Goal: Task Accomplishment & Management: Manage account settings

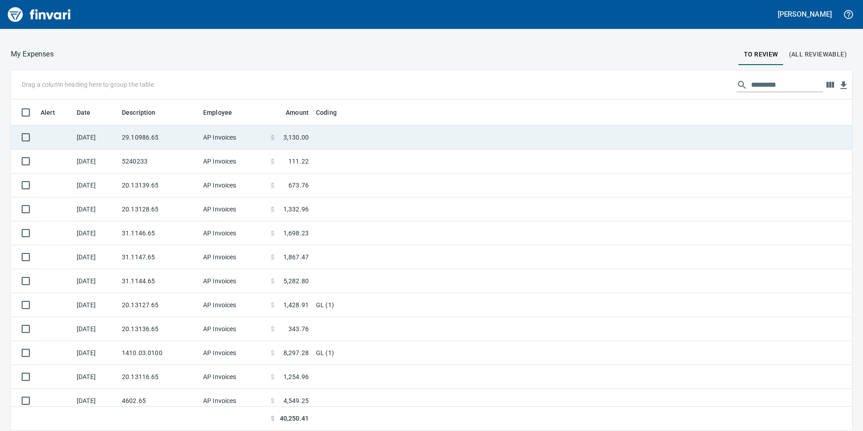
click at [204, 133] on td "AP Invoices" at bounding box center [233, 137] width 68 height 24
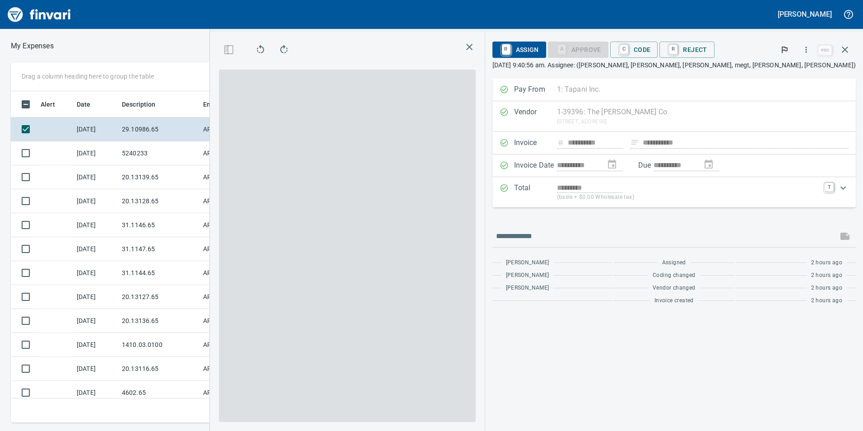
scroll to position [324, 602]
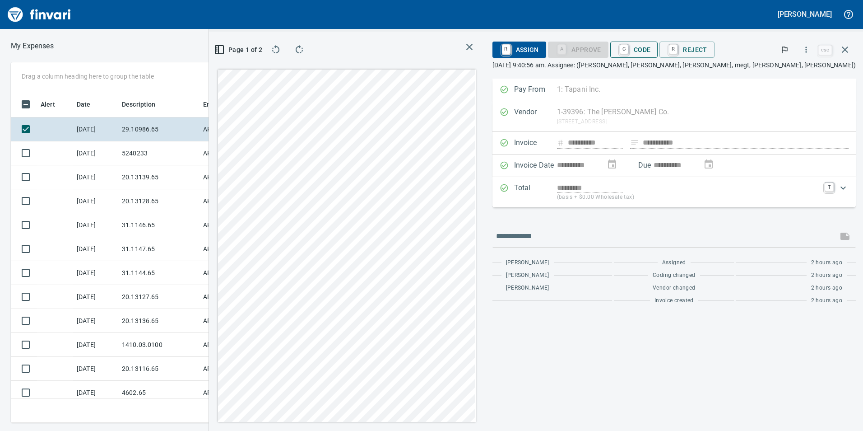
click at [651, 55] on span "C Code" at bounding box center [633, 49] width 33 height 15
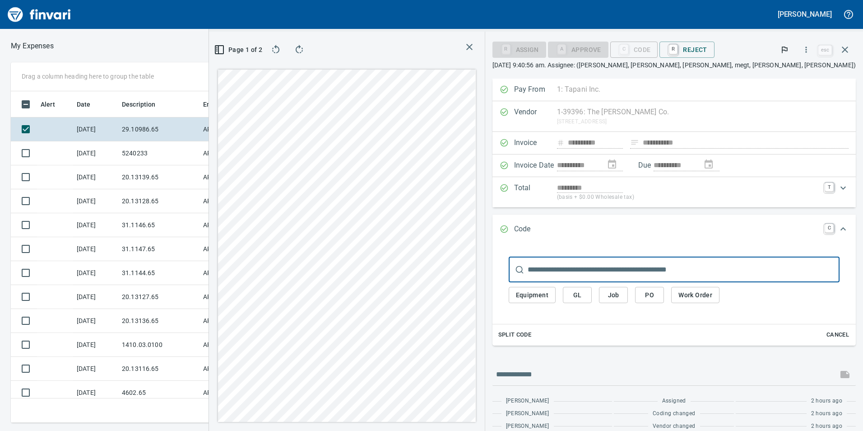
click at [584, 292] on span "GL" at bounding box center [577, 294] width 14 height 11
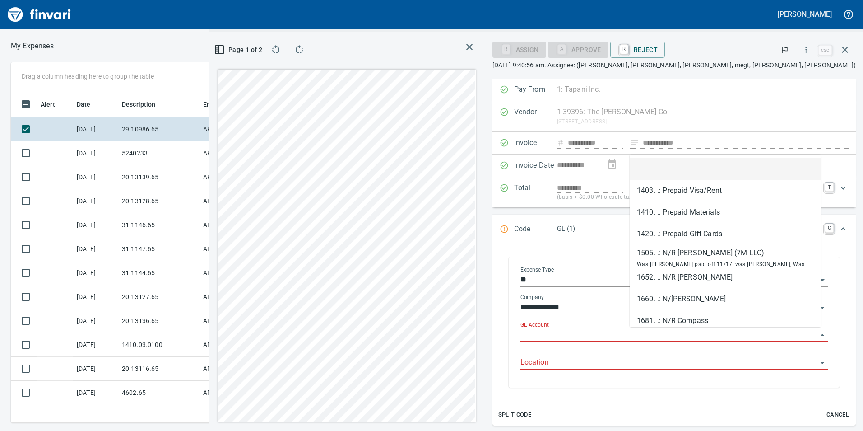
click at [658, 332] on input "GL Account" at bounding box center [668, 335] width 297 height 13
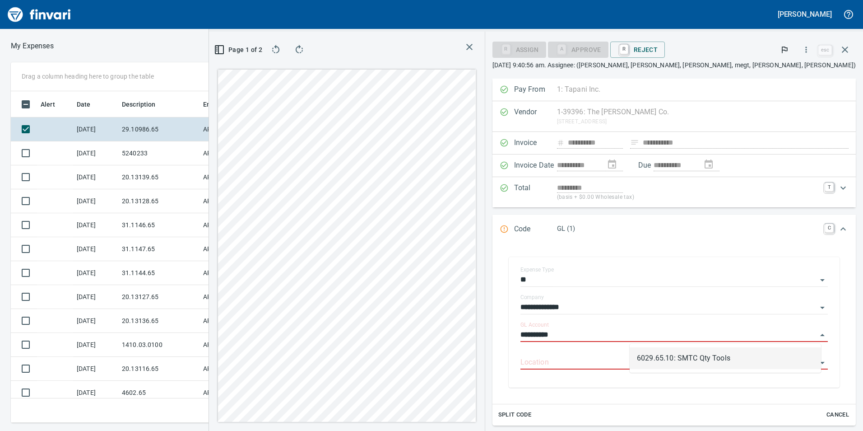
click at [700, 357] on li "6029.65.10: SMTC Qty Tools" at bounding box center [725, 358] width 191 height 22
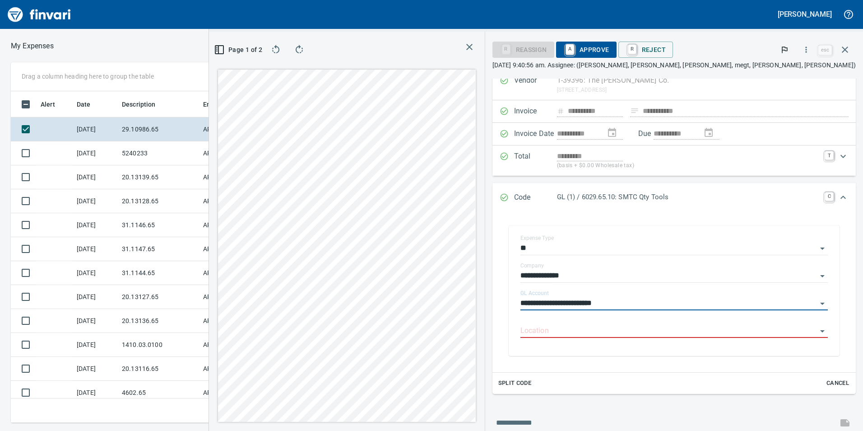
scroll to position [103, 0]
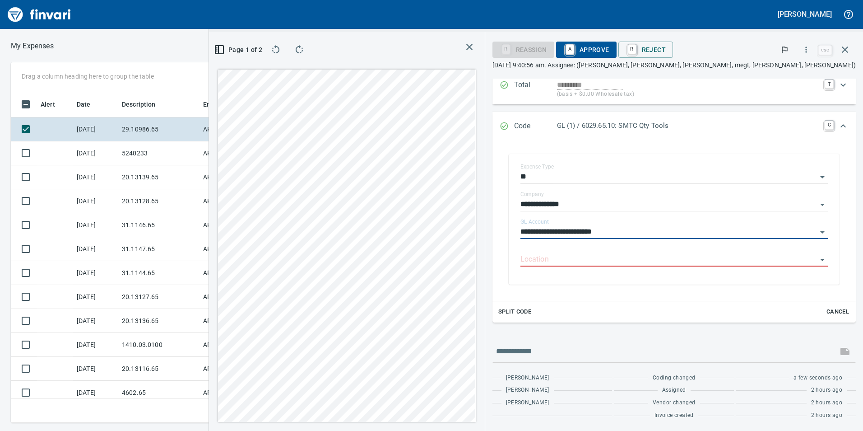
type input "**********"
click at [609, 51] on span "A Approve" at bounding box center [586, 49] width 46 height 15
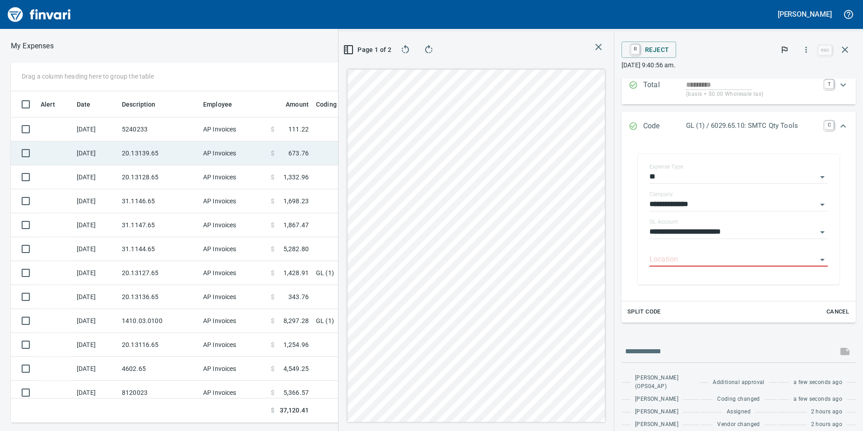
click at [169, 157] on td "20.13139.65" at bounding box center [158, 153] width 81 height 24
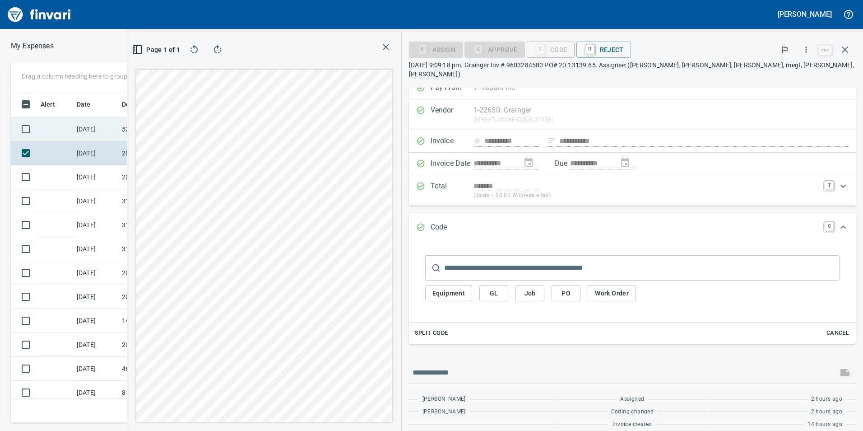
click at [170, 122] on td "5240233" at bounding box center [158, 129] width 81 height 24
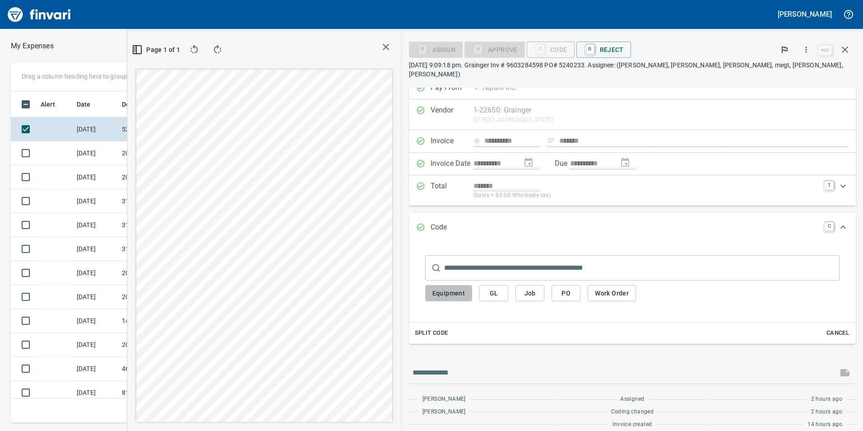
click at [465, 287] on span "Equipment" at bounding box center [448, 292] width 33 height 11
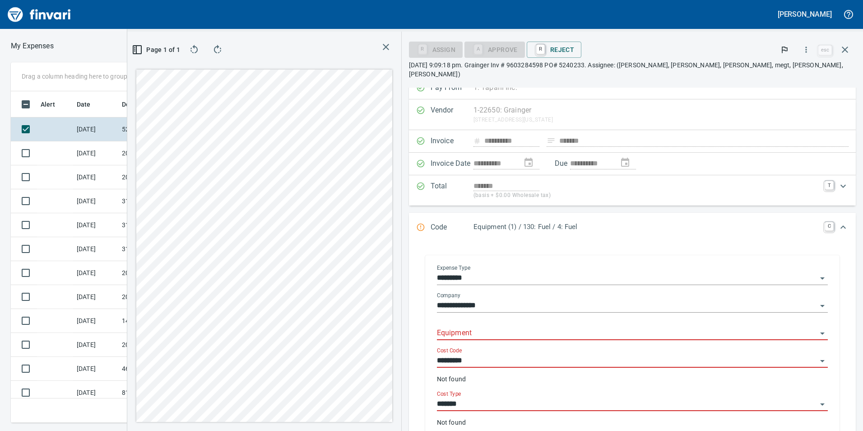
click at [586, 328] on input "Equipment" at bounding box center [627, 333] width 380 height 13
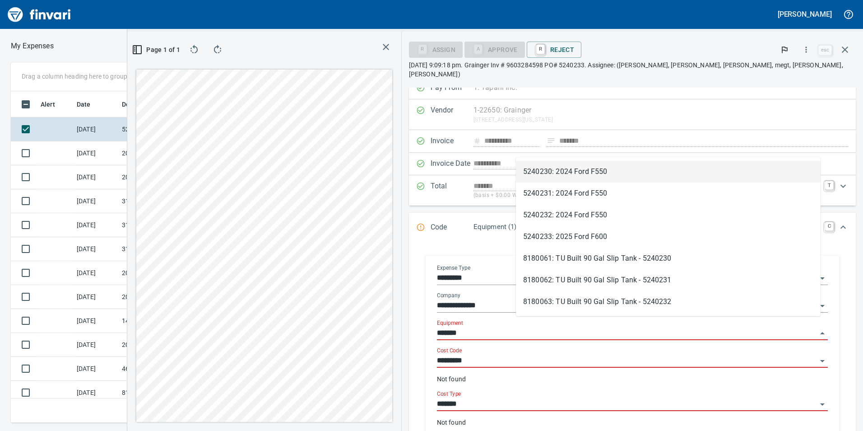
scroll to position [324, 602]
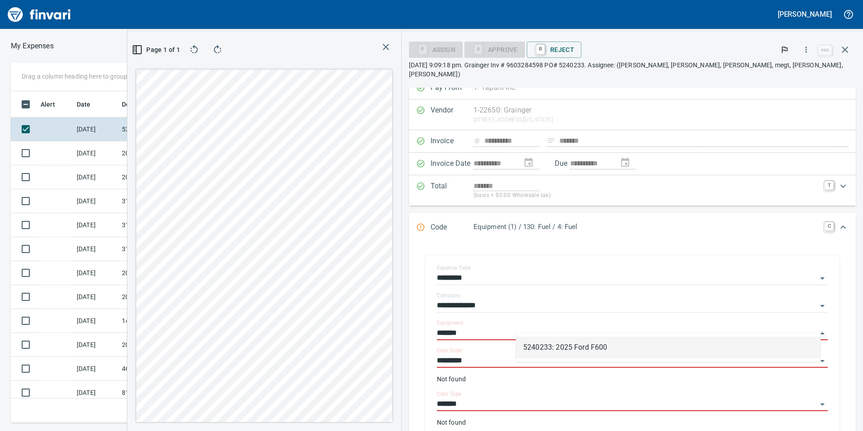
click at [581, 347] on li "5240233: 2025 Ford F600" at bounding box center [668, 347] width 305 height 22
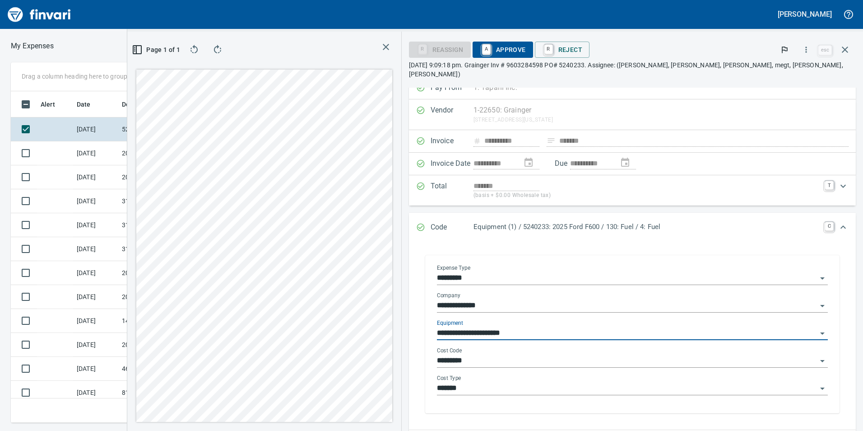
type input "**********"
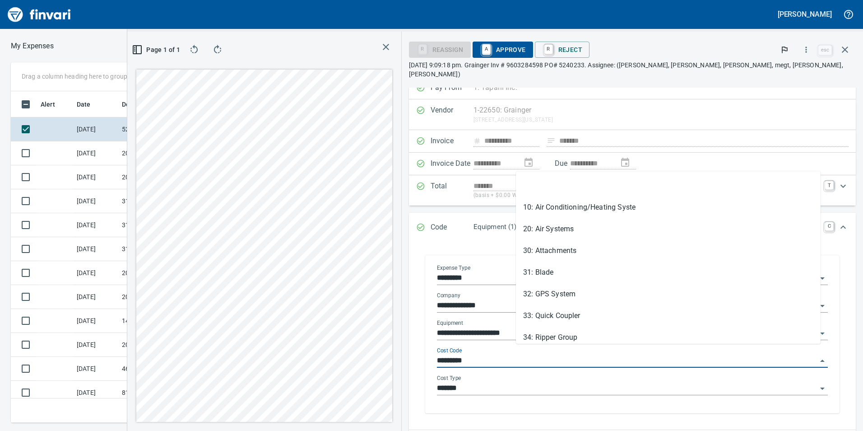
click at [597, 354] on input "*********" at bounding box center [627, 360] width 380 height 13
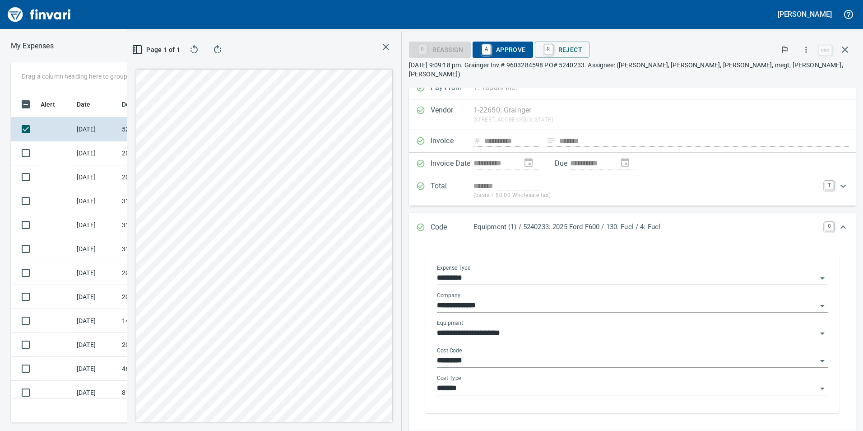
click at [607, 354] on input "*********" at bounding box center [627, 360] width 380 height 13
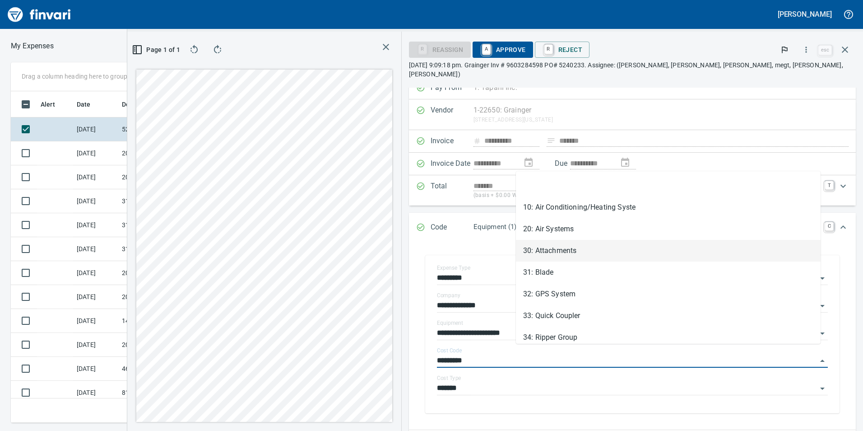
click at [598, 254] on li "30: Attachments" at bounding box center [668, 251] width 305 height 22
type input "**********"
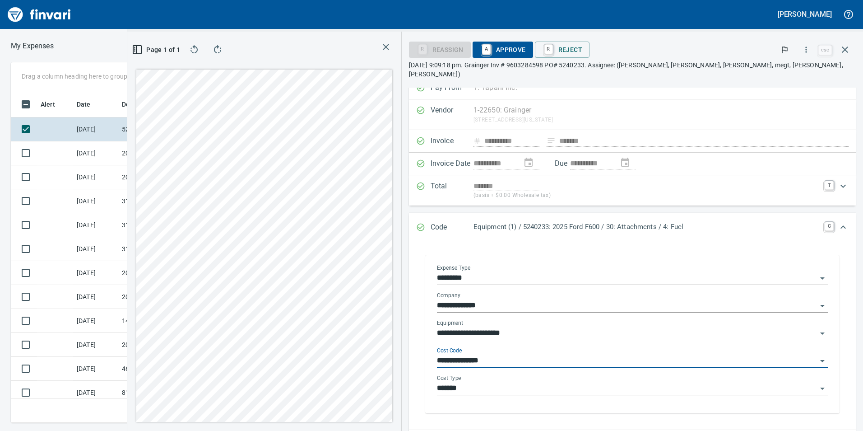
click at [578, 382] on input "*******" at bounding box center [627, 388] width 380 height 13
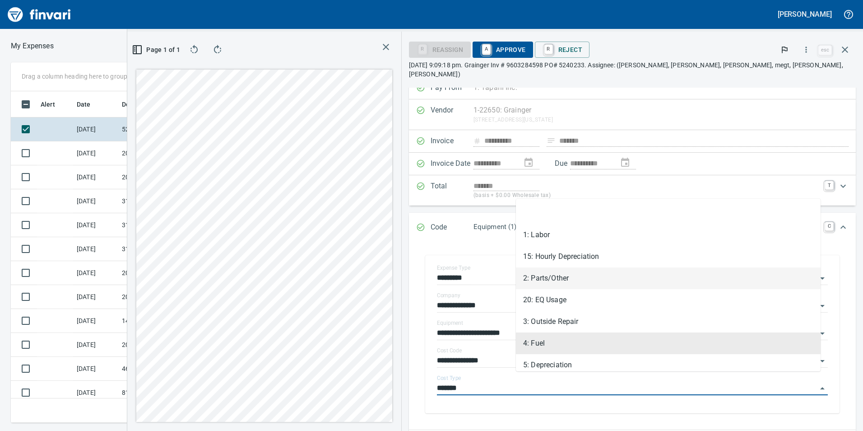
click at [579, 276] on li "2: Parts/Other" at bounding box center [668, 278] width 305 height 22
type input "**********"
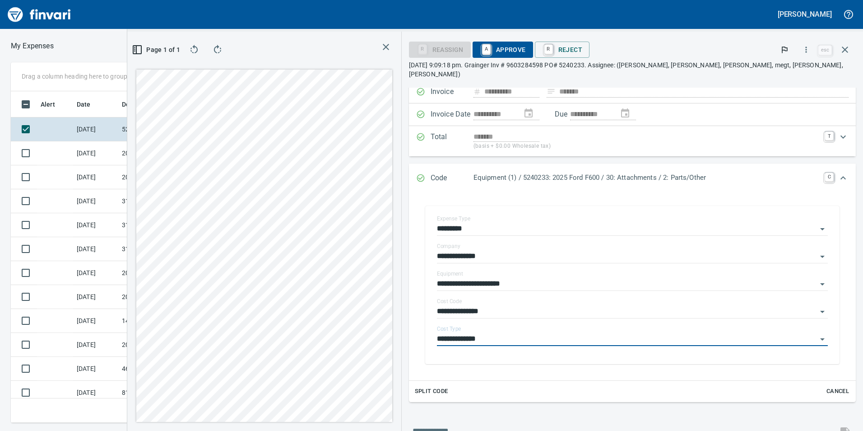
scroll to position [118, 0]
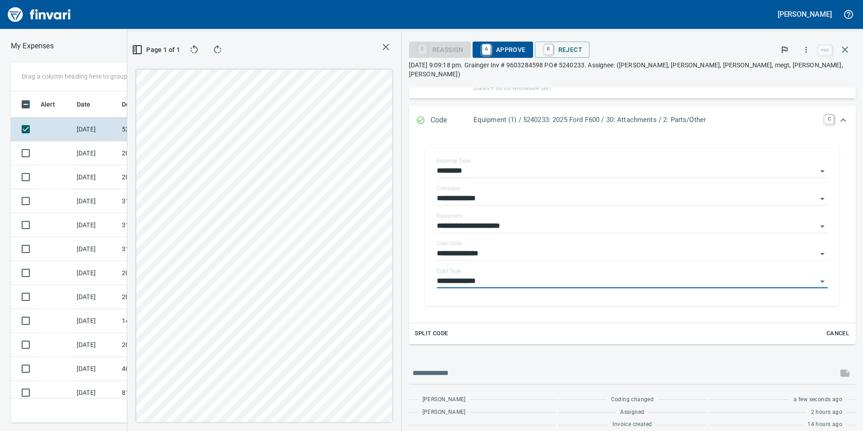
click at [526, 44] on span "A Approve" at bounding box center [503, 49] width 46 height 15
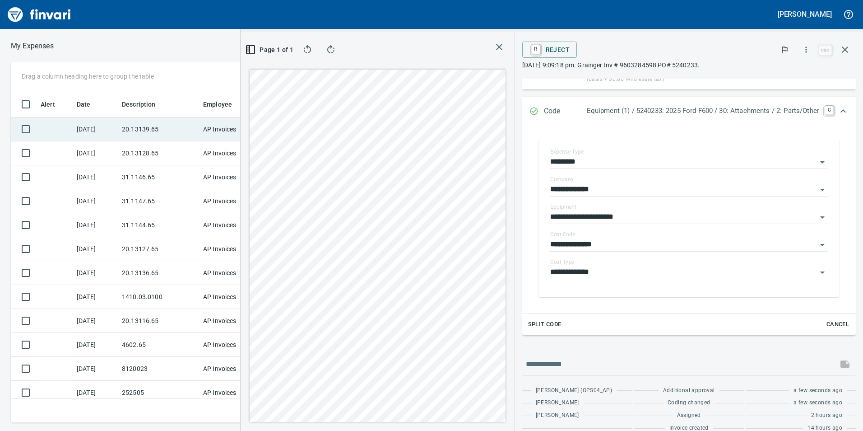
click at [197, 124] on td "20.13139.65" at bounding box center [158, 129] width 81 height 24
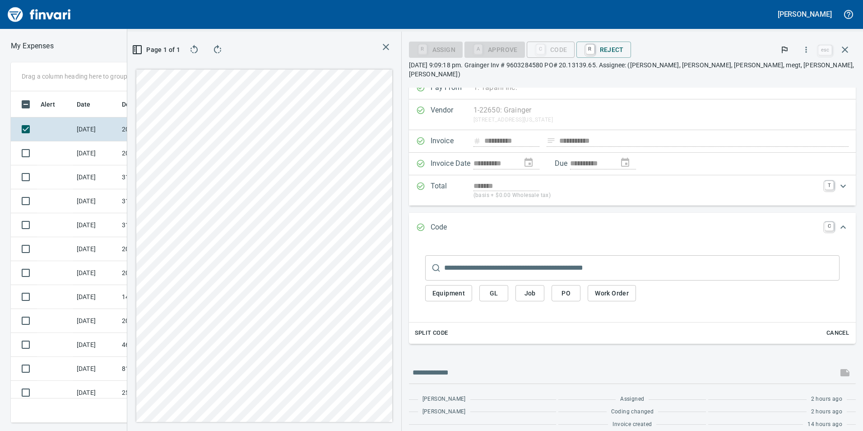
click at [501, 287] on span "GL" at bounding box center [493, 292] width 14 height 11
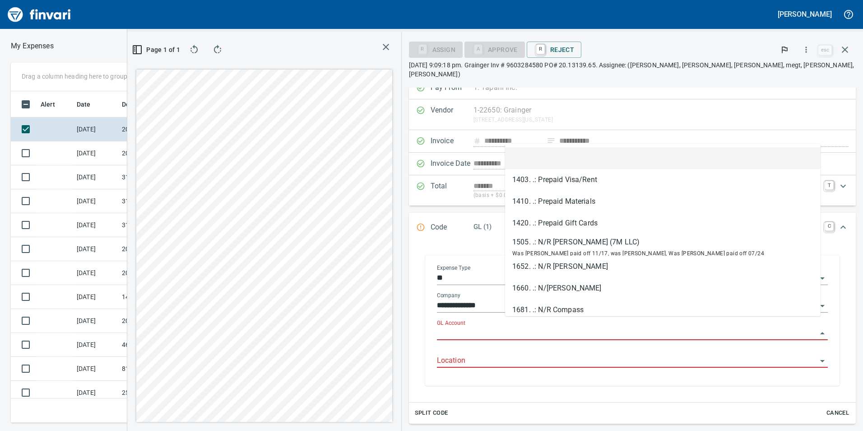
click at [571, 327] on input "GL Account" at bounding box center [627, 333] width 380 height 13
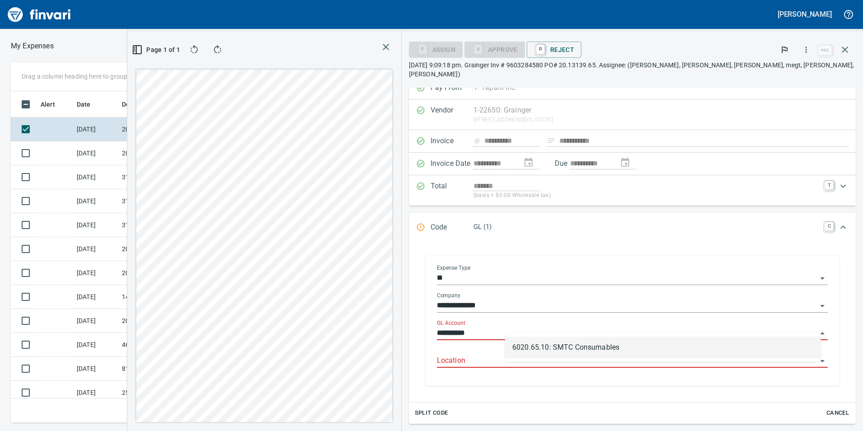
scroll to position [324, 602]
click at [583, 353] on li "6020.65.10: SMTC Consumables" at bounding box center [662, 347] width 315 height 22
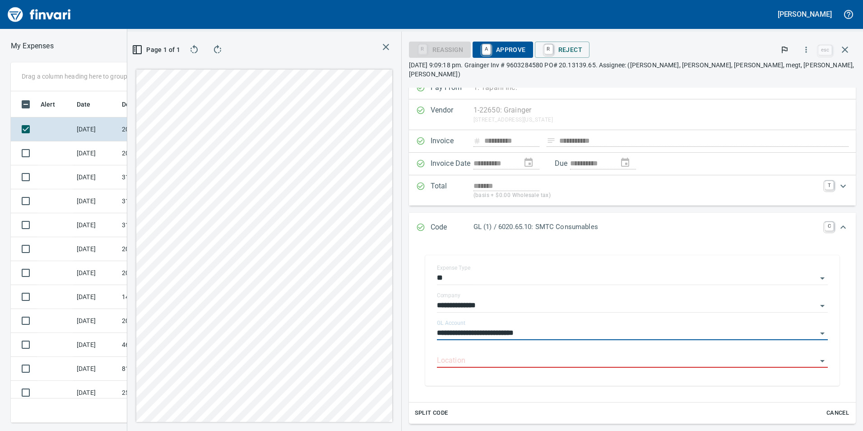
type input "**********"
click at [526, 45] on span "A Approve" at bounding box center [503, 49] width 46 height 15
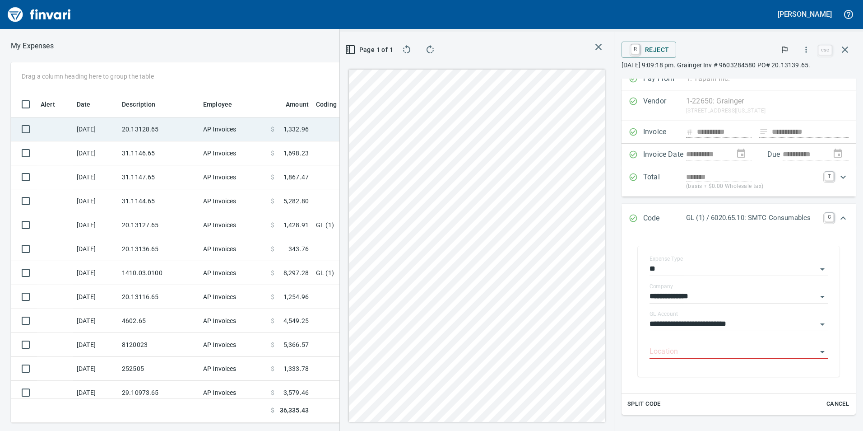
click at [125, 132] on td "20.13128.65" at bounding box center [158, 129] width 81 height 24
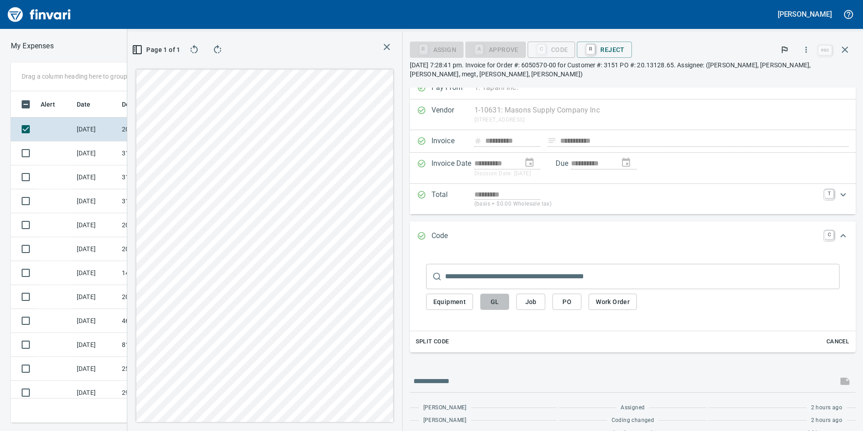
click at [498, 305] on span "GL" at bounding box center [494, 301] width 14 height 11
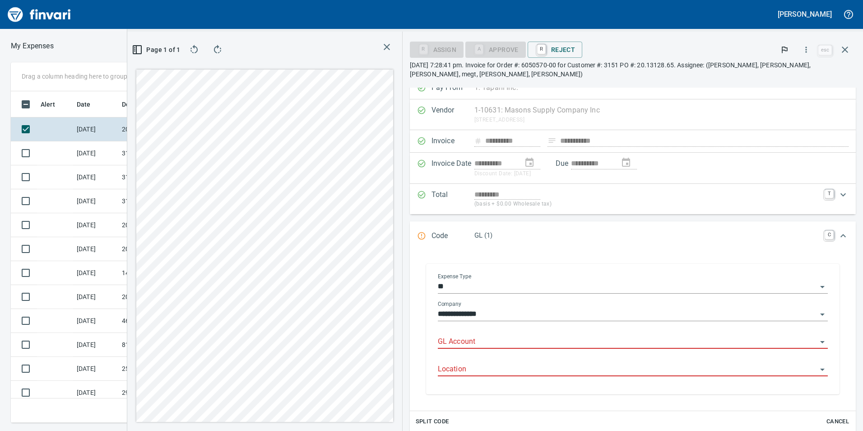
click at [492, 348] on div at bounding box center [633, 341] width 390 height 13
drag, startPoint x: 504, startPoint y: 346, endPoint x: 519, endPoint y: 366, distance: 25.5
click at [505, 346] on input "**********" at bounding box center [627, 341] width 379 height 13
click at [519, 369] on li "6020.65.10: SMTC Consumables" at bounding box center [628, 365] width 383 height 22
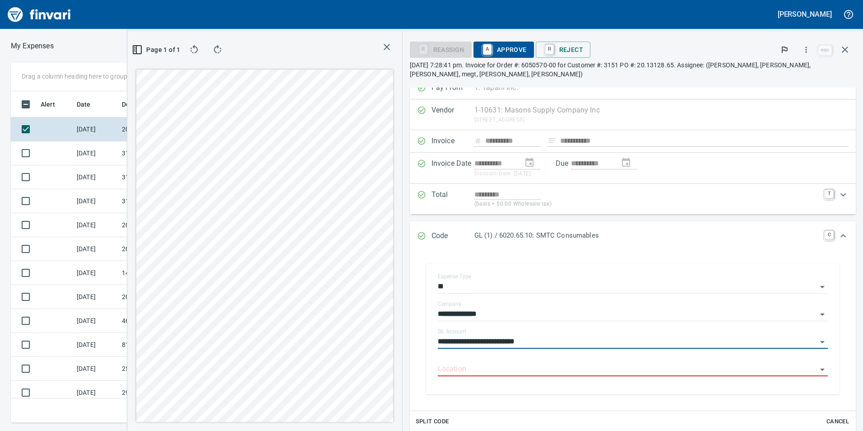
type input "**********"
click at [514, 43] on span "A Approve" at bounding box center [504, 49] width 46 height 15
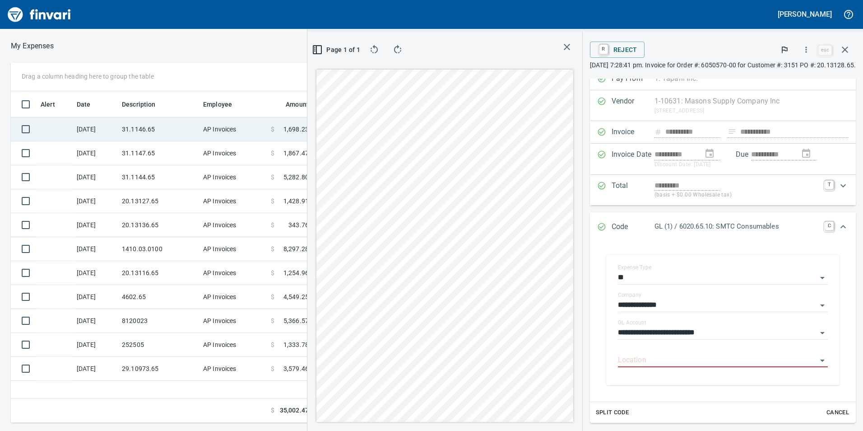
click at [120, 129] on td "31.1146.65" at bounding box center [158, 129] width 81 height 24
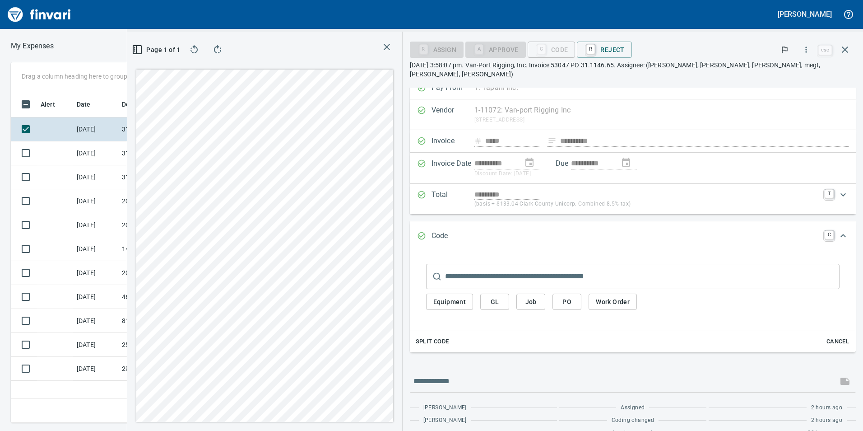
click at [509, 299] on button "GL" at bounding box center [494, 301] width 29 height 17
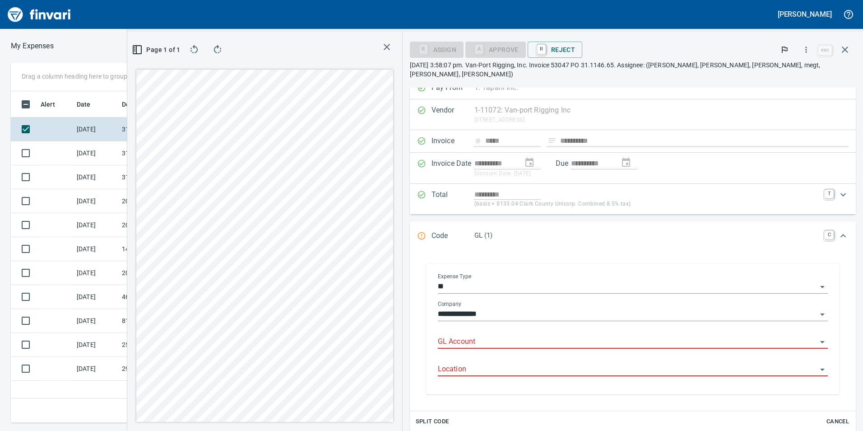
click at [560, 335] on input "GL Account" at bounding box center [627, 341] width 379 height 13
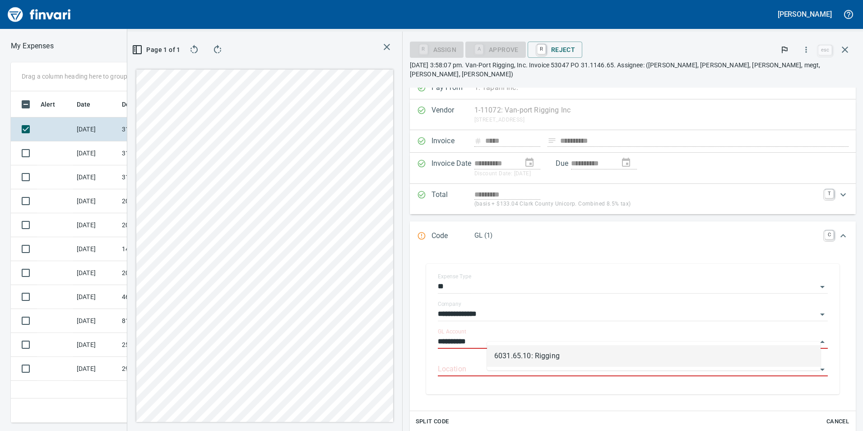
click at [552, 358] on li "6031.65.10: Rigging" at bounding box center [654, 356] width 334 height 22
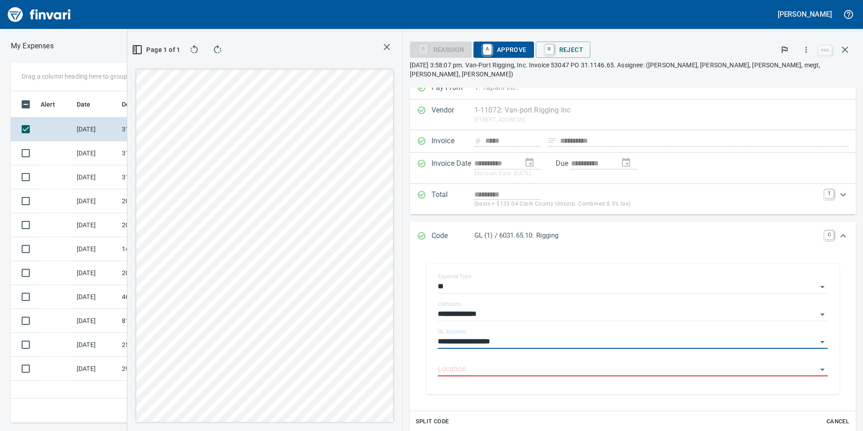
type input "**********"
click at [527, 45] on span "A Approve" at bounding box center [504, 49] width 46 height 15
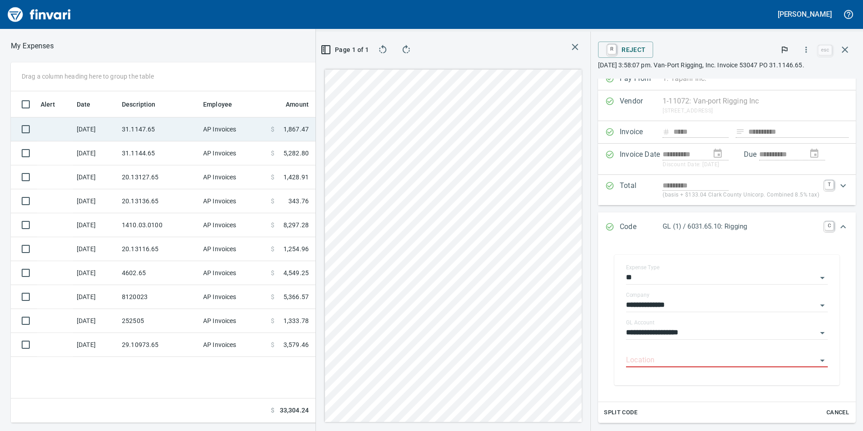
click at [197, 132] on td "31.1147.65" at bounding box center [158, 129] width 81 height 24
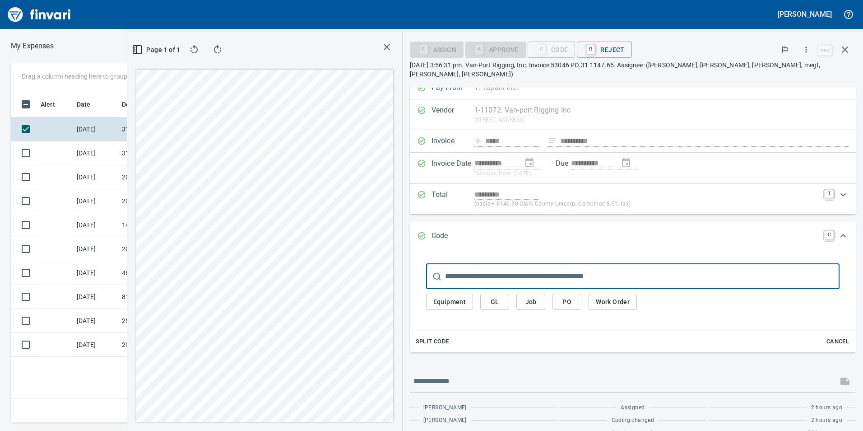
click at [554, 264] on input "text" at bounding box center [642, 276] width 394 height 25
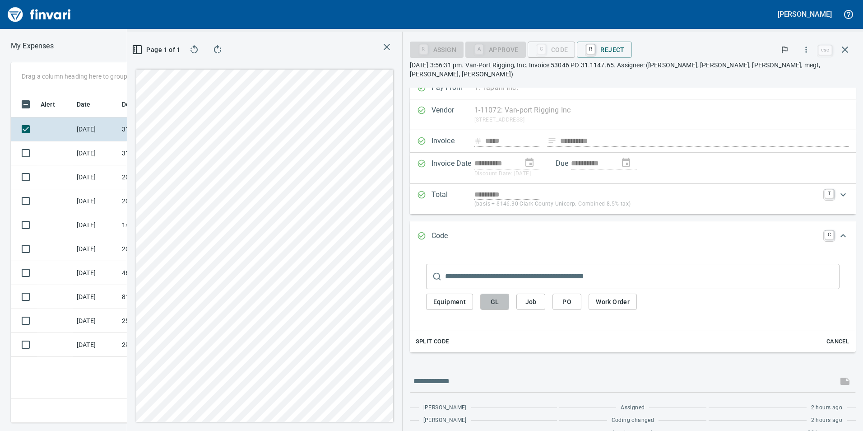
click at [509, 298] on button "GL" at bounding box center [494, 301] width 29 height 17
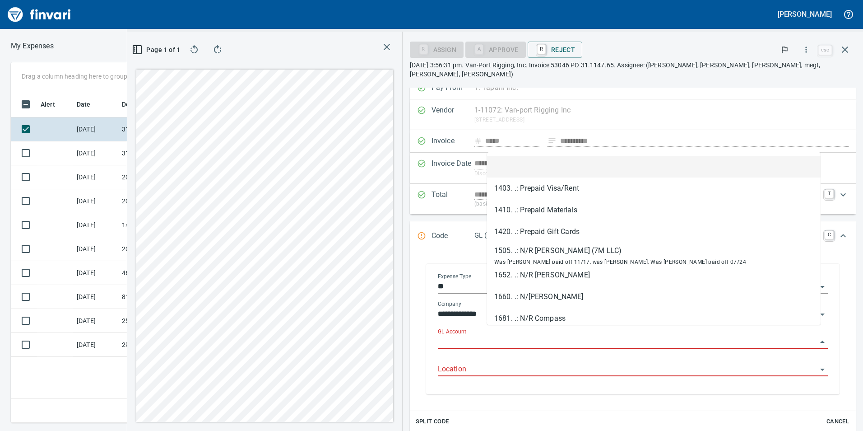
click at [550, 335] on input "GL Account" at bounding box center [627, 341] width 379 height 13
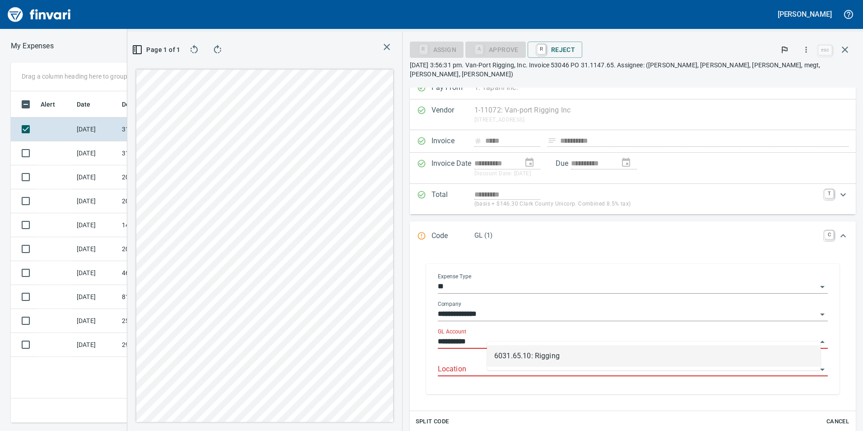
click at [549, 351] on li "6031.65.10: Rigging" at bounding box center [654, 356] width 334 height 22
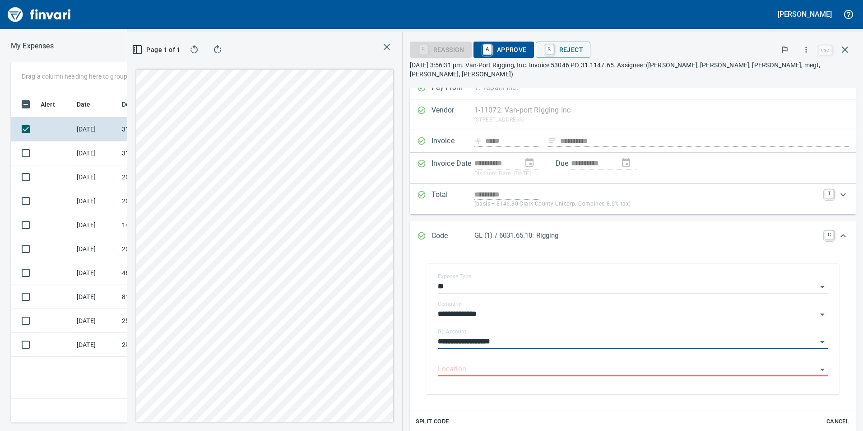
type input "**********"
click at [527, 55] on span "A Approve" at bounding box center [504, 49] width 46 height 15
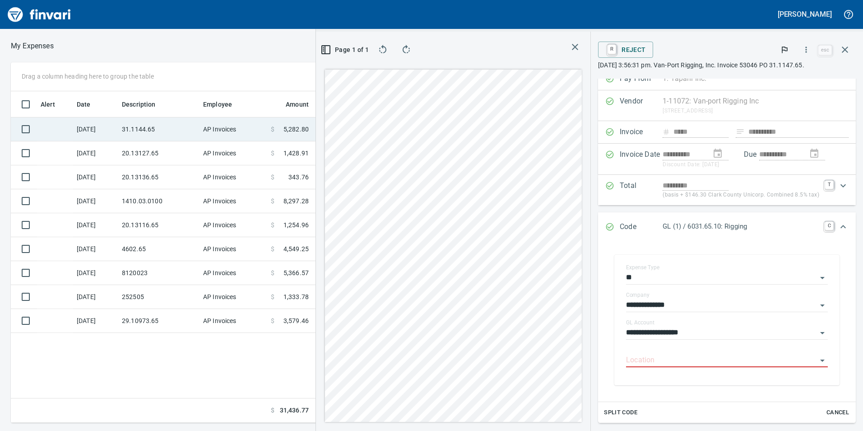
click at [132, 138] on td "31.1144.65" at bounding box center [158, 129] width 81 height 24
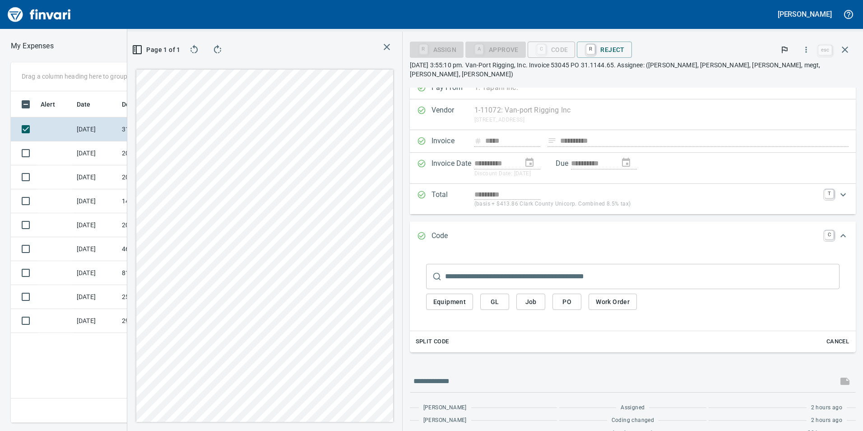
click at [502, 296] on span "GL" at bounding box center [494, 301] width 14 height 11
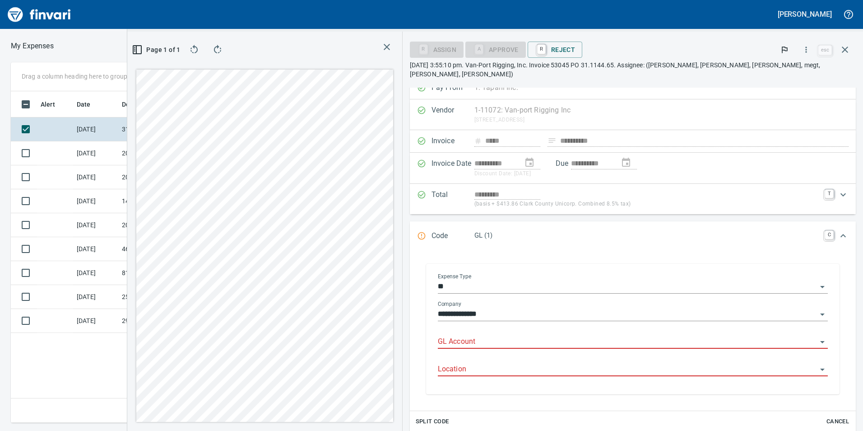
click at [553, 328] on div "GL Account" at bounding box center [633, 338] width 390 height 20
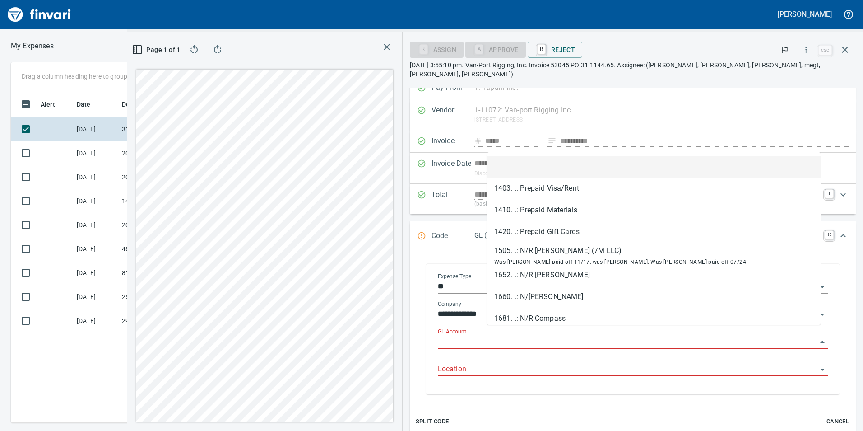
click at [554, 335] on input "GL Account" at bounding box center [627, 341] width 379 height 13
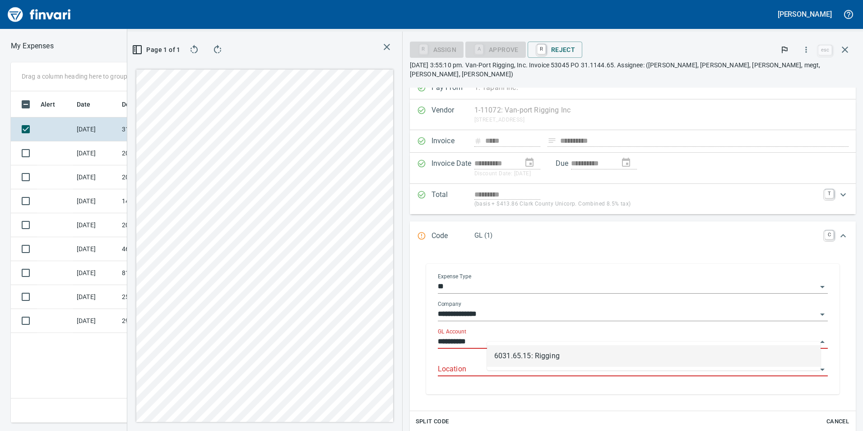
click at [506, 355] on li "6031.65.15: Rigging" at bounding box center [654, 356] width 334 height 22
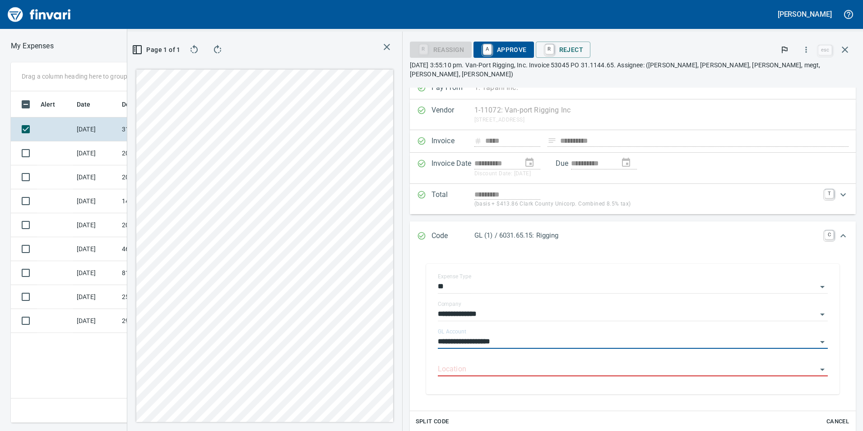
type input "**********"
click at [527, 53] on span "A Approve" at bounding box center [504, 49] width 46 height 15
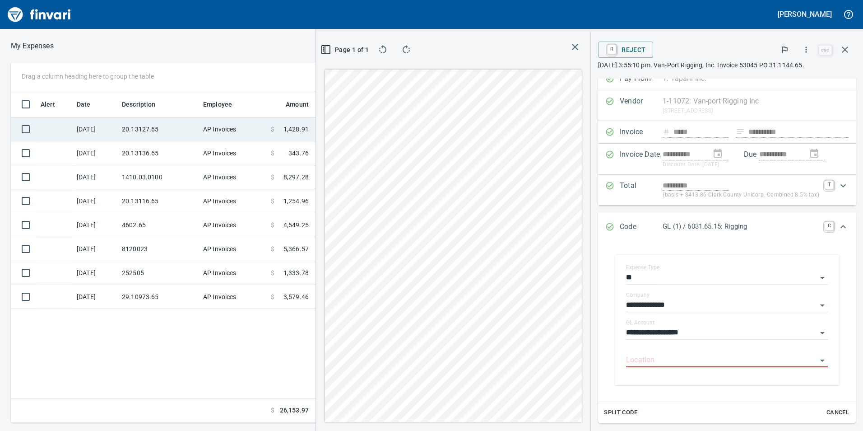
click at [218, 133] on td "AP Invoices" at bounding box center [233, 129] width 68 height 24
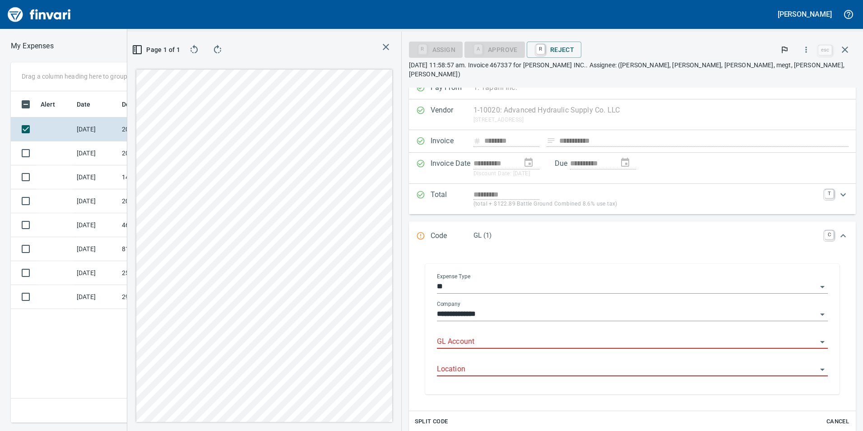
click at [543, 336] on input "GL Account" at bounding box center [627, 341] width 380 height 13
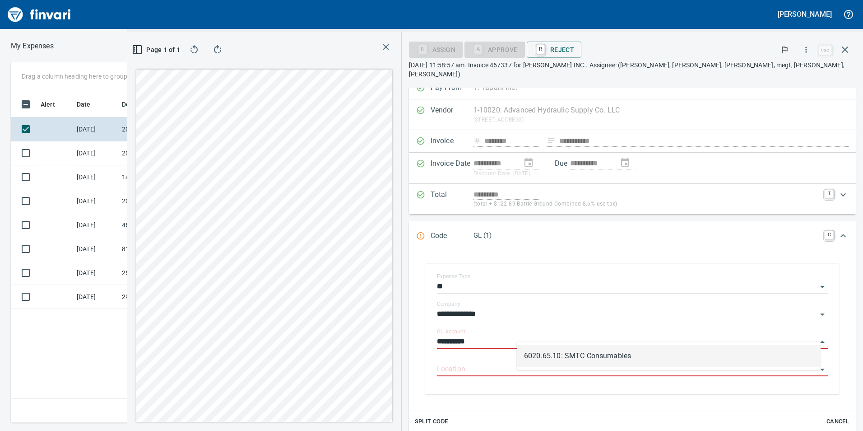
click at [555, 349] on li "6020.65.10: SMTC Consumables" at bounding box center [669, 356] width 304 height 22
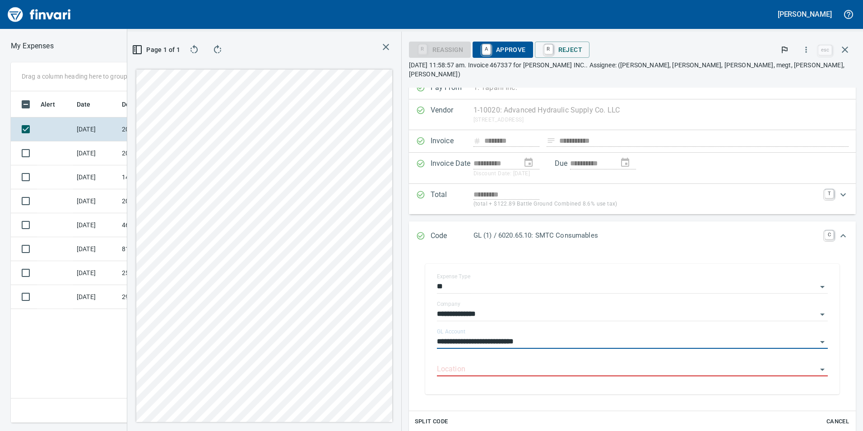
type input "**********"
click at [526, 43] on span "A Approve" at bounding box center [503, 49] width 46 height 15
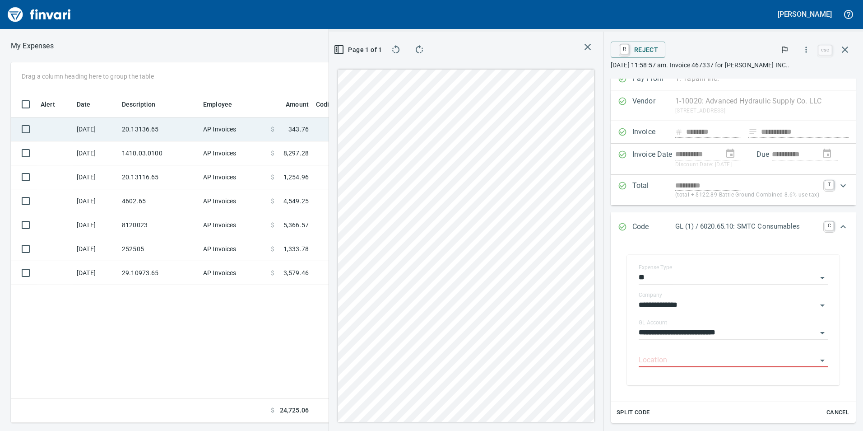
click at [163, 134] on td "20.13136.65" at bounding box center [158, 129] width 81 height 24
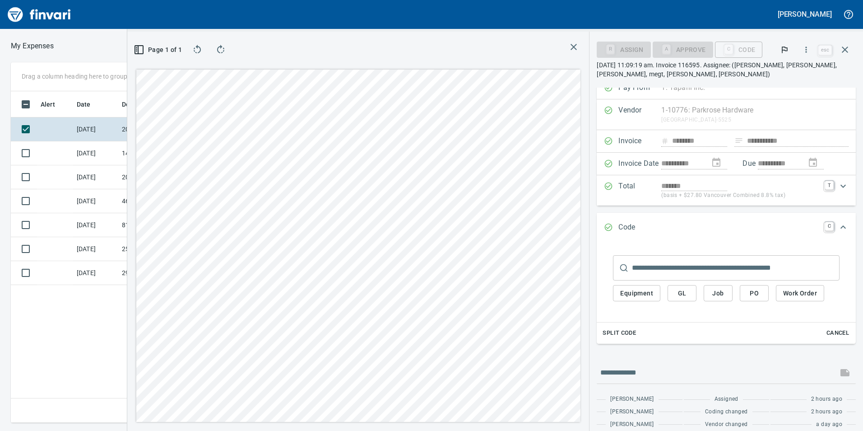
click at [676, 293] on span "GL" at bounding box center [682, 292] width 14 height 11
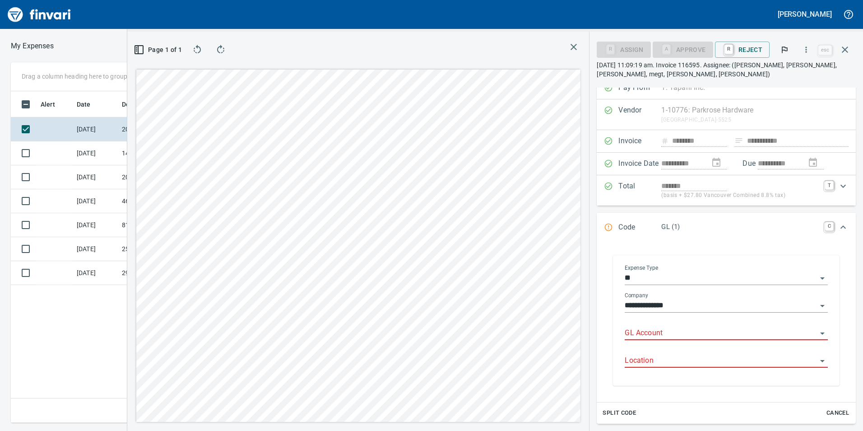
click at [684, 332] on input "GL Account" at bounding box center [721, 333] width 192 height 13
click at [687, 358] on li "6020.65.10: SMTC Consumables" at bounding box center [722, 356] width 196 height 22
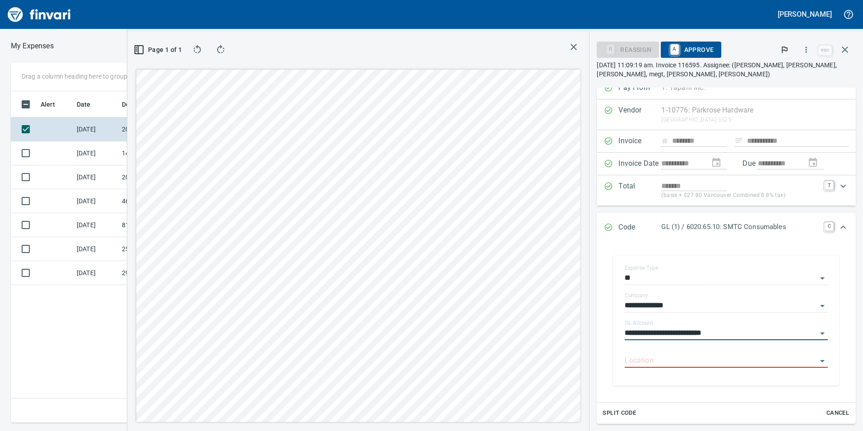
type input "**********"
click at [681, 53] on span "A Approve" at bounding box center [691, 49] width 46 height 15
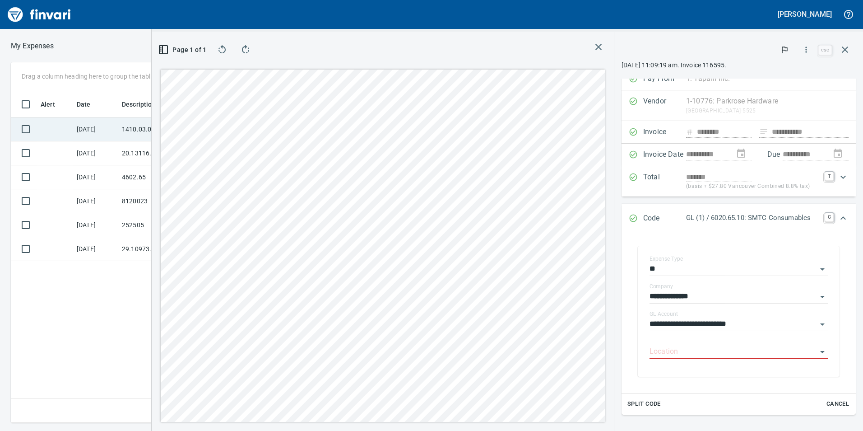
click at [114, 134] on td "[DATE]" at bounding box center [95, 129] width 45 height 24
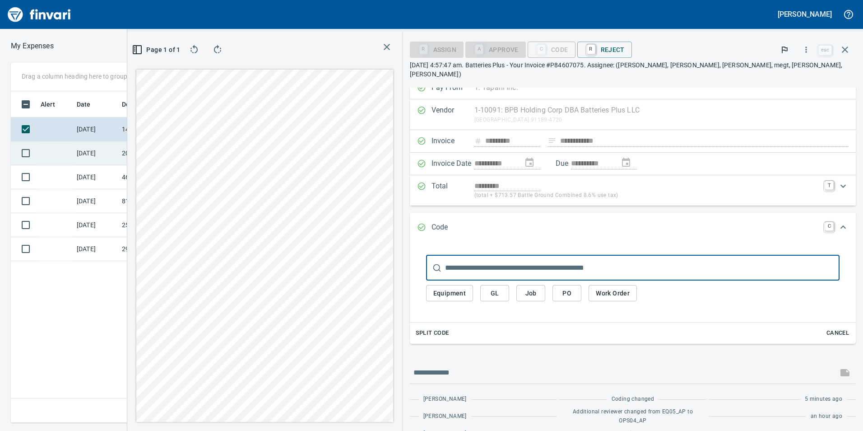
click at [120, 153] on td "20.13116.65" at bounding box center [158, 153] width 81 height 24
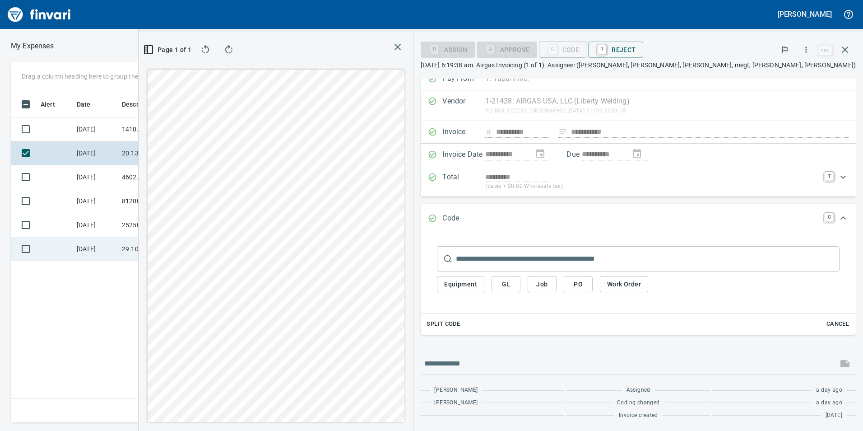
click at [168, 243] on td "29.10973.65" at bounding box center [158, 249] width 81 height 24
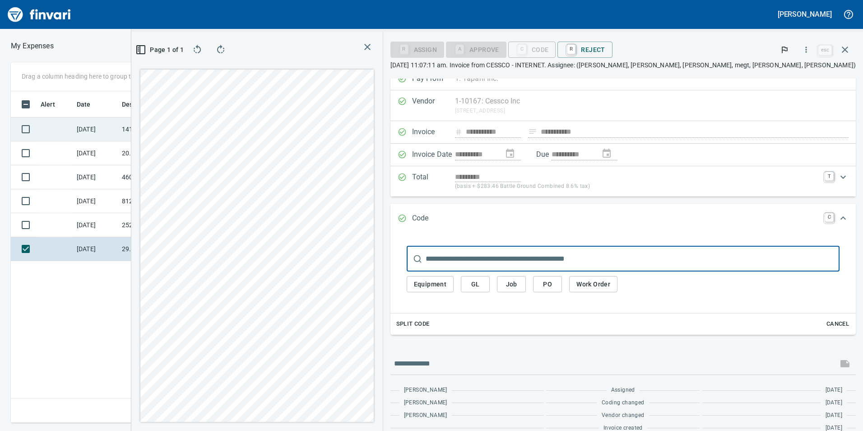
click at [144, 120] on td "1410.03.0100" at bounding box center [158, 129] width 81 height 24
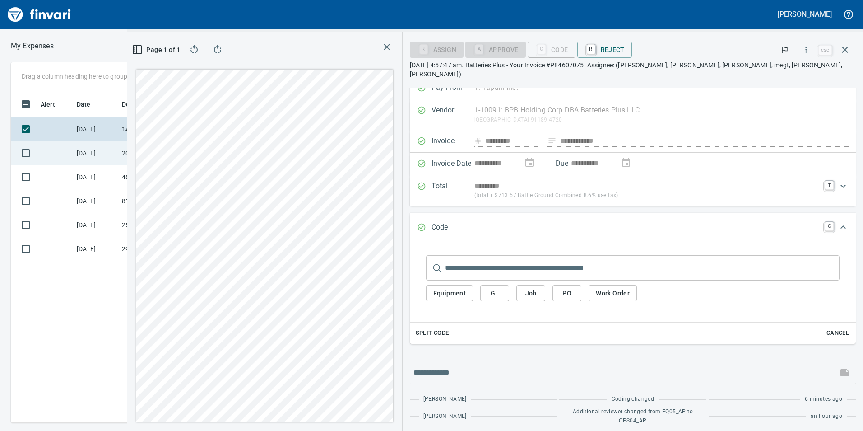
click at [167, 151] on td "20.13116.65" at bounding box center [158, 153] width 81 height 24
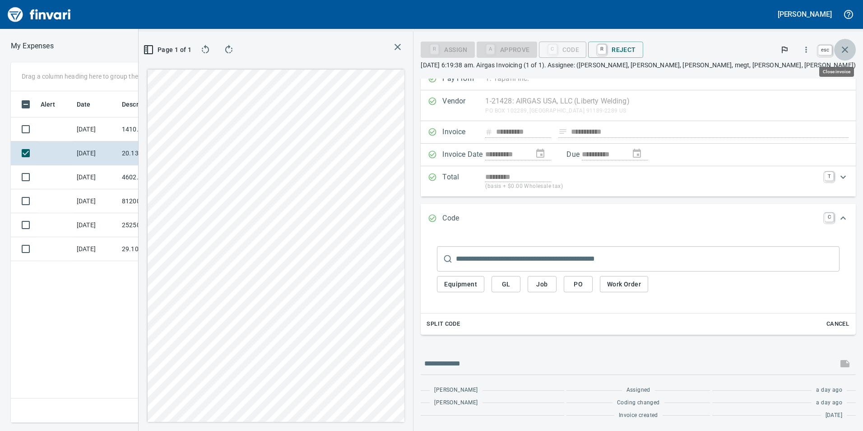
click at [843, 48] on icon "button" at bounding box center [845, 49] width 6 height 6
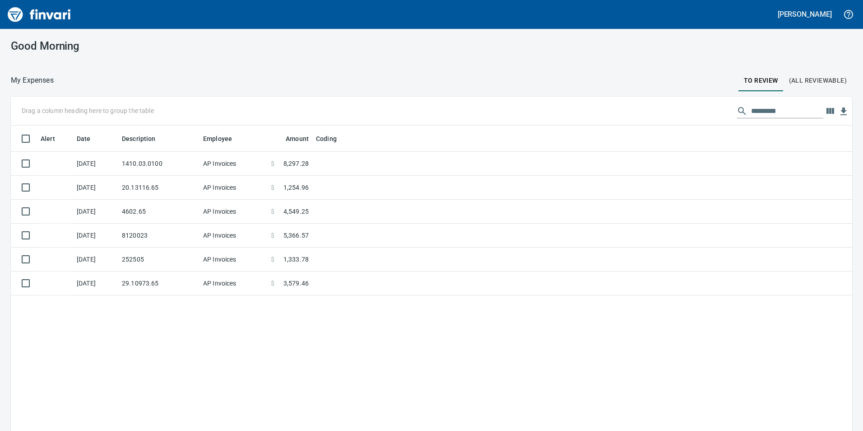
scroll to position [324, 828]
